Goal: Ask a question: Seek information or help from site administrators or community

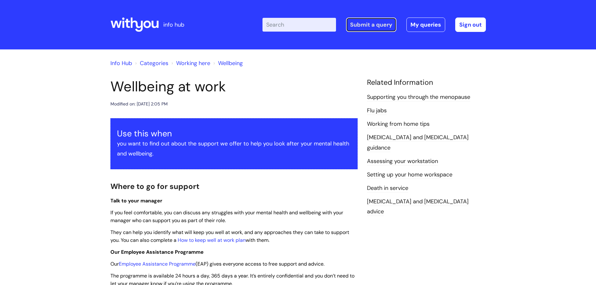
click at [365, 23] on link "Submit a query" at bounding box center [371, 25] width 50 height 14
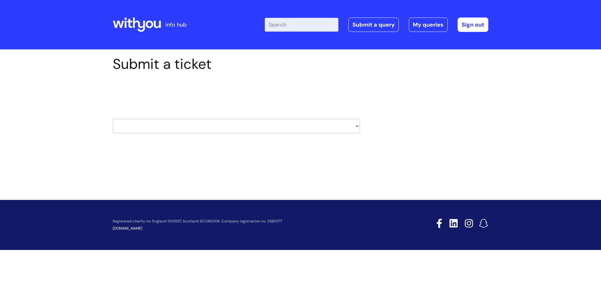
click at [206, 131] on select "HR / People IT and Support Clinical Drug Alerts Finance Accounts Data Support T…" at bounding box center [236, 126] width 247 height 14
select select "procurement_(inc._premvan)"
click at [113, 119] on select "HR / People IT and Support Clinical Drug Alerts Finance Accounts Data Support T…" at bounding box center [236, 126] width 247 height 14
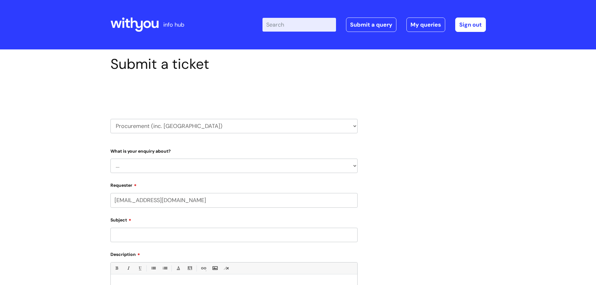
select select "80004286581"
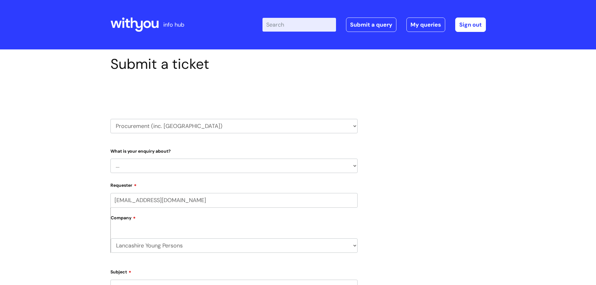
click at [178, 165] on select "... Stationery and office supplies (Premvan) Please select other suppliers here:" at bounding box center [233, 166] width 247 height 14
select select "Please select other suppliers here:"
click at [110, 159] on select "... Stationery and office supplies (Premvan) Please select other suppliers here:" at bounding box center [233, 166] width 247 height 14
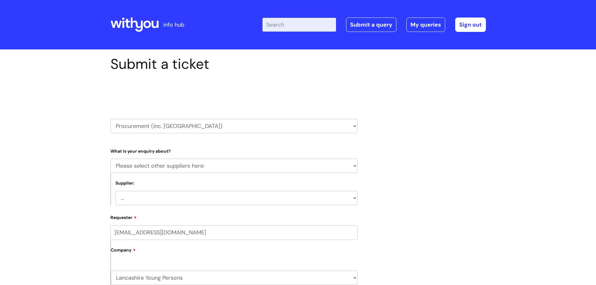
click at [165, 200] on select "... Courier (DHL) Electricity and gas (SSE) Needle exchange (Orion medical) Bac…" at bounding box center [237, 198] width 242 height 14
select select "Anything else"
click at [116, 191] on select "... Courier (DHL) Electricity and gas (SSE) Needle exchange (Orion medical) Bac…" at bounding box center [237, 198] width 242 height 14
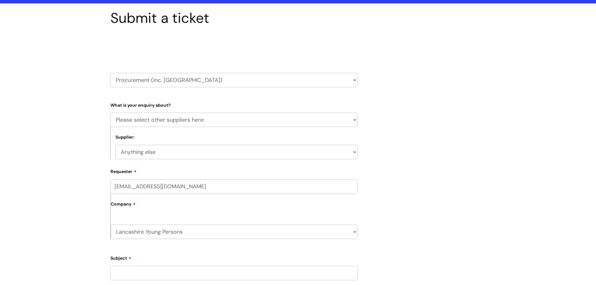
scroll to position [63, 0]
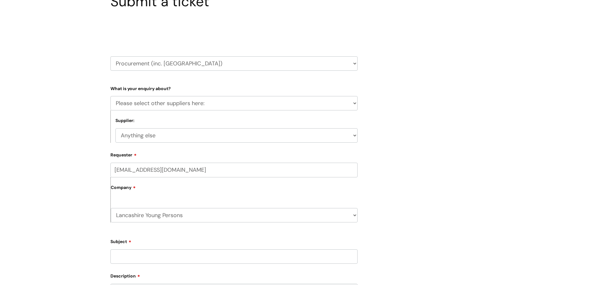
click at [139, 252] on input "Subject" at bounding box center [233, 256] width 247 height 14
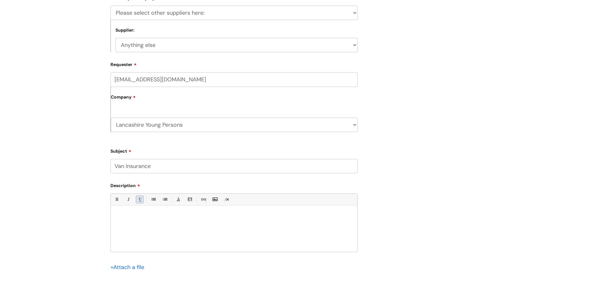
scroll to position [157, 0]
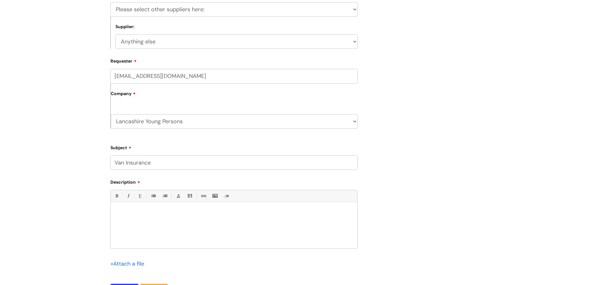
type input "Van Insurance"
click at [143, 220] on div at bounding box center [234, 226] width 247 height 43
